Goal: Information Seeking & Learning: Learn about a topic

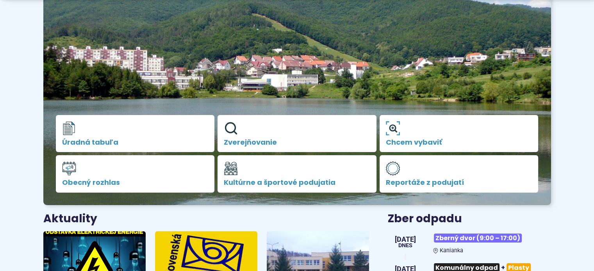
scroll to position [156, 0]
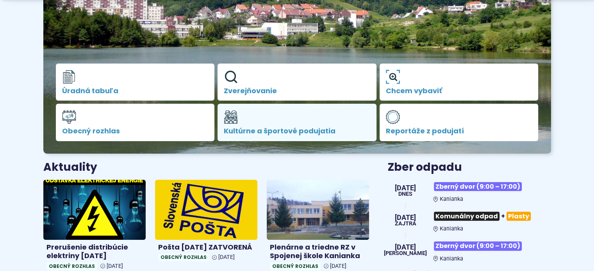
click at [314, 129] on span "Kultúrne a športové podujatia" at bounding box center [297, 131] width 146 height 8
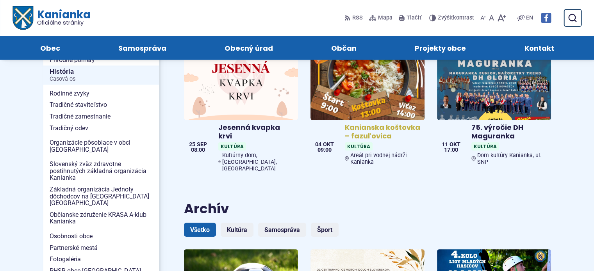
scroll to position [117, 0]
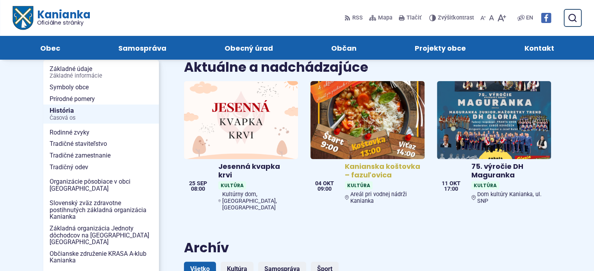
click at [389, 103] on img at bounding box center [367, 120] width 131 height 90
